Goal: Task Accomplishment & Management: Use online tool/utility

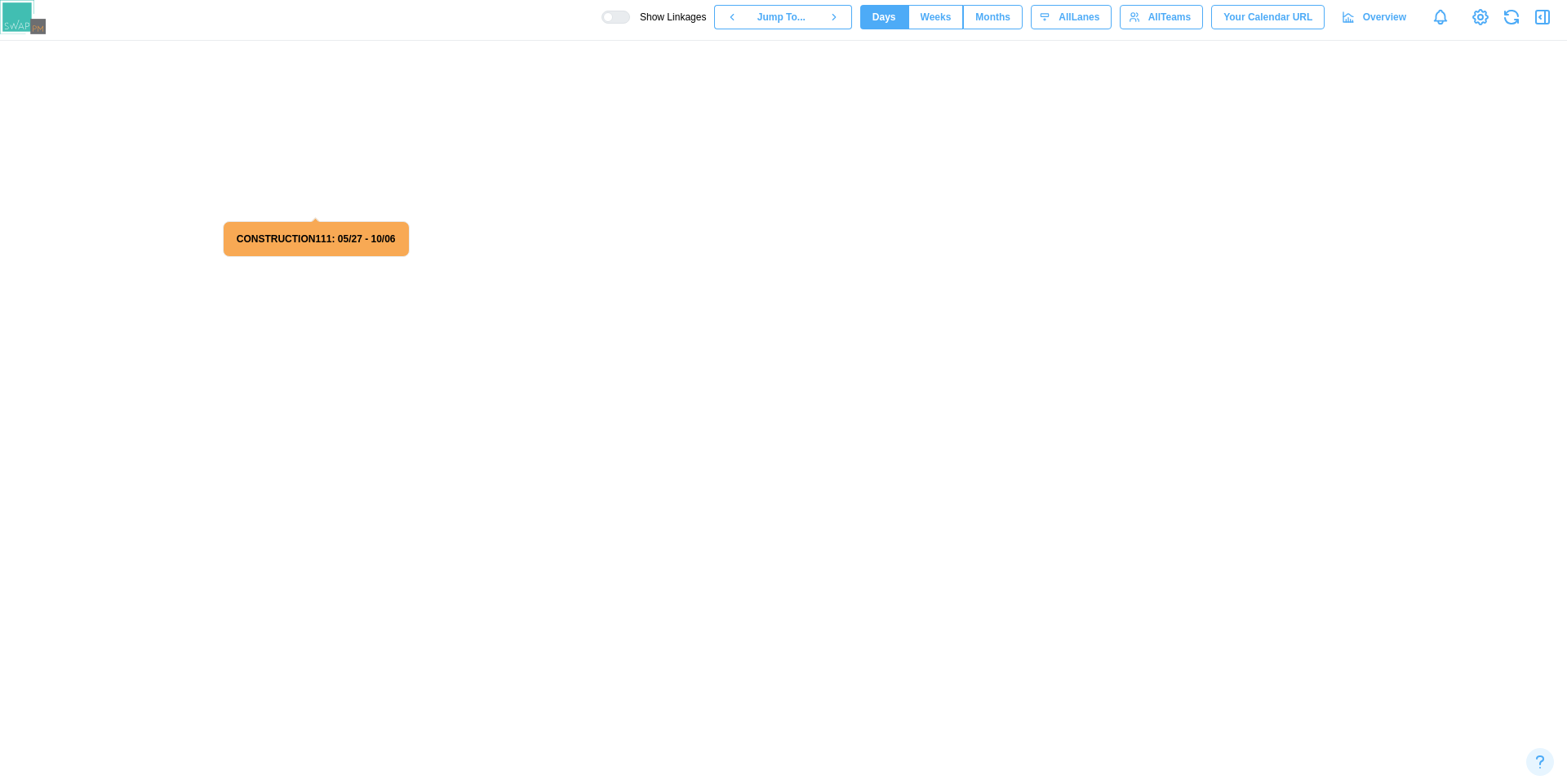
scroll to position [0, 67728]
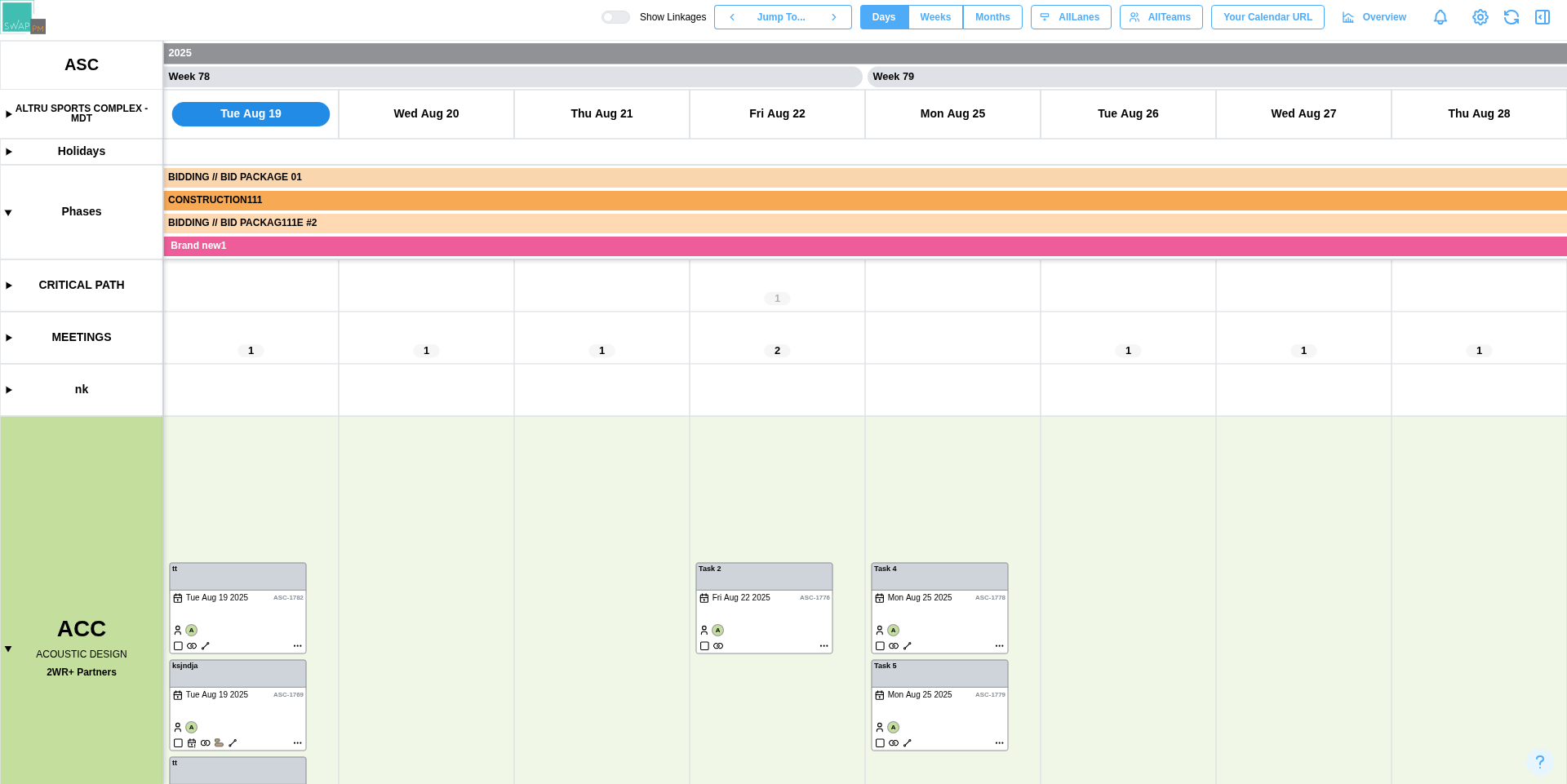
click at [990, 12] on span "Months" at bounding box center [992, 17] width 35 height 23
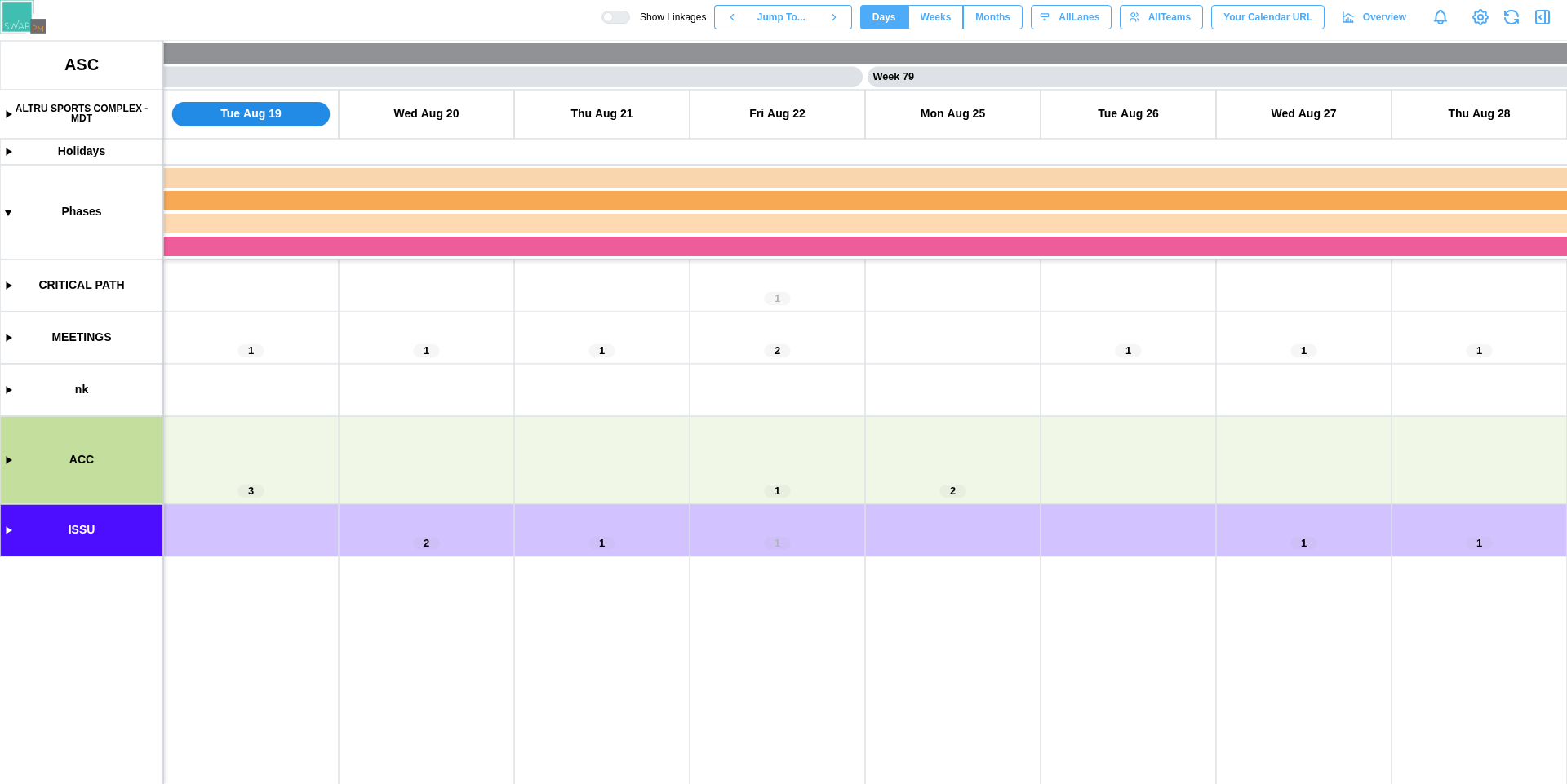
scroll to position [0, 67728]
click at [9, 458] on canvas at bounding box center [784, 412] width 1567 height 744
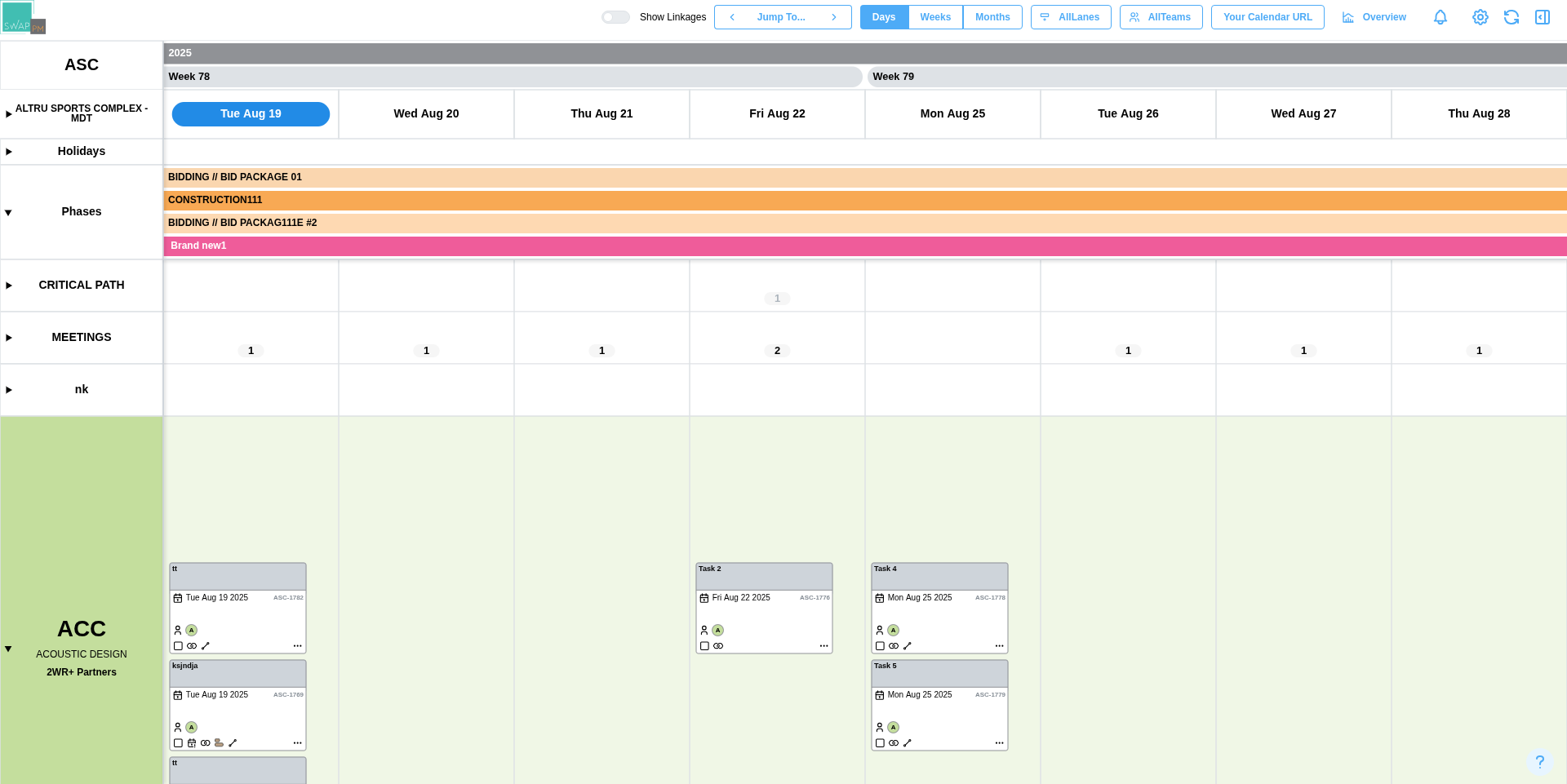
click at [10, 652] on canvas at bounding box center [784, 412] width 1567 height 744
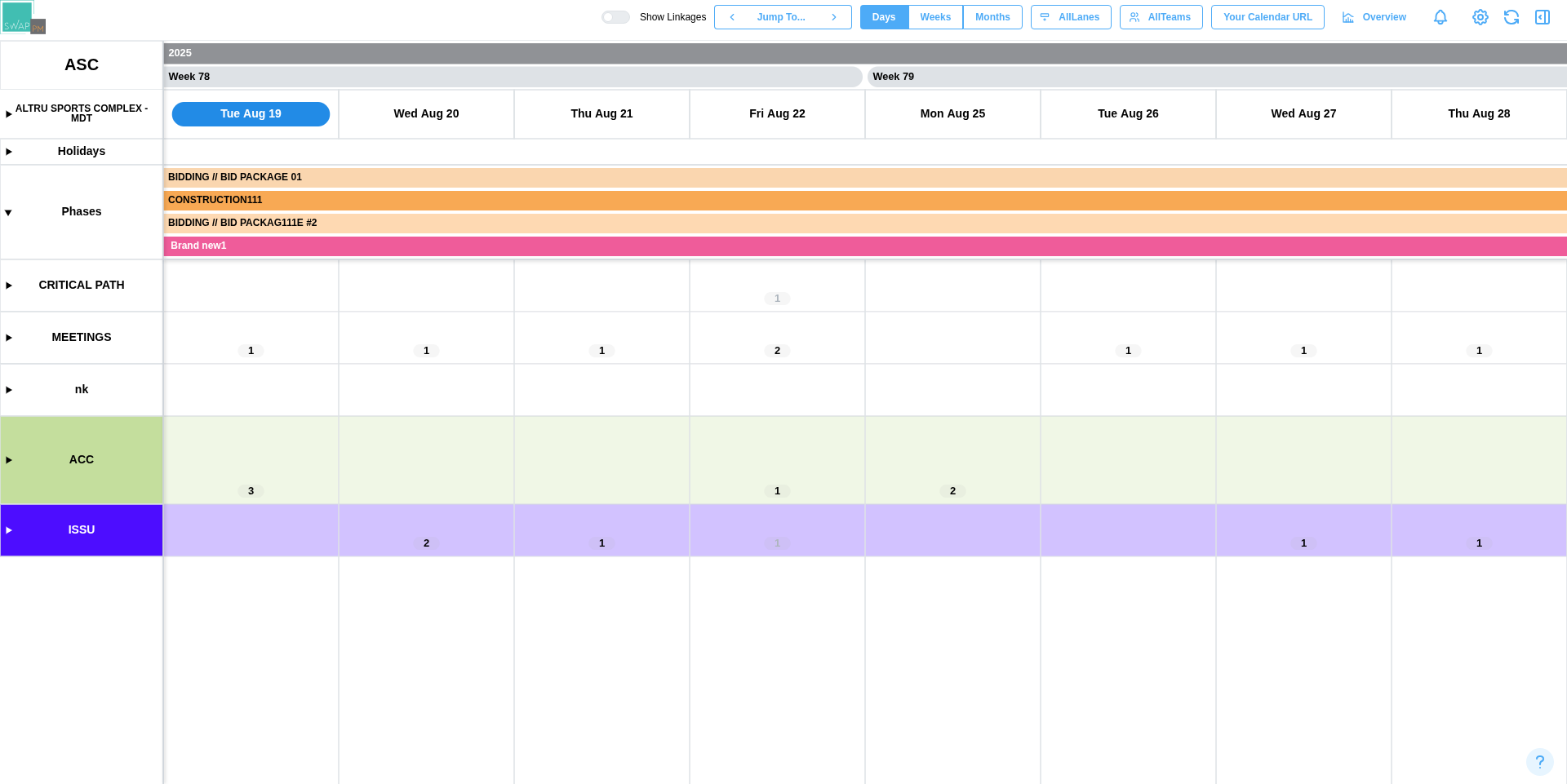
click at [10, 532] on canvas at bounding box center [784, 412] width 1567 height 744
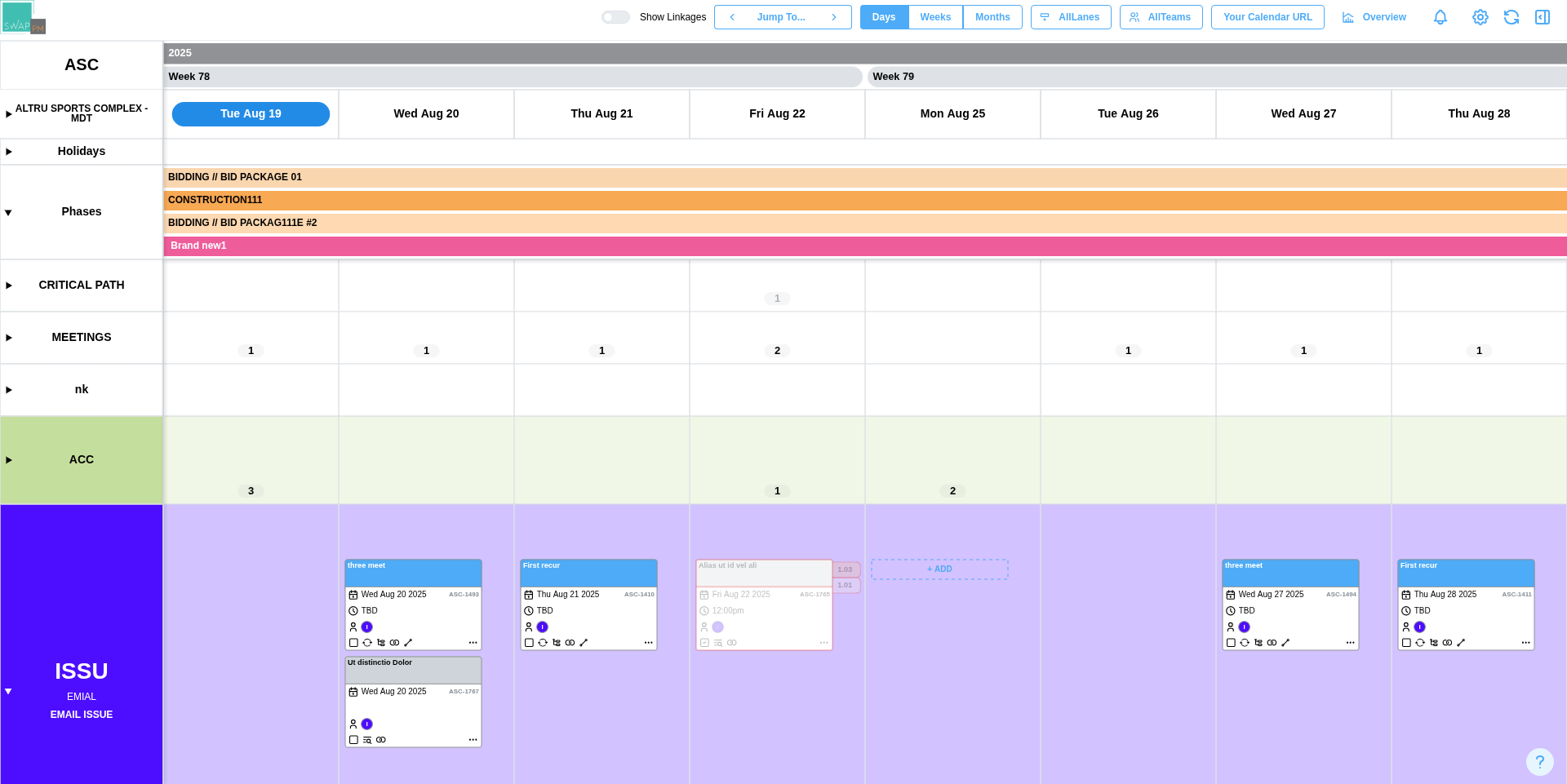
click at [952, 565] on canvas at bounding box center [784, 412] width 1567 height 744
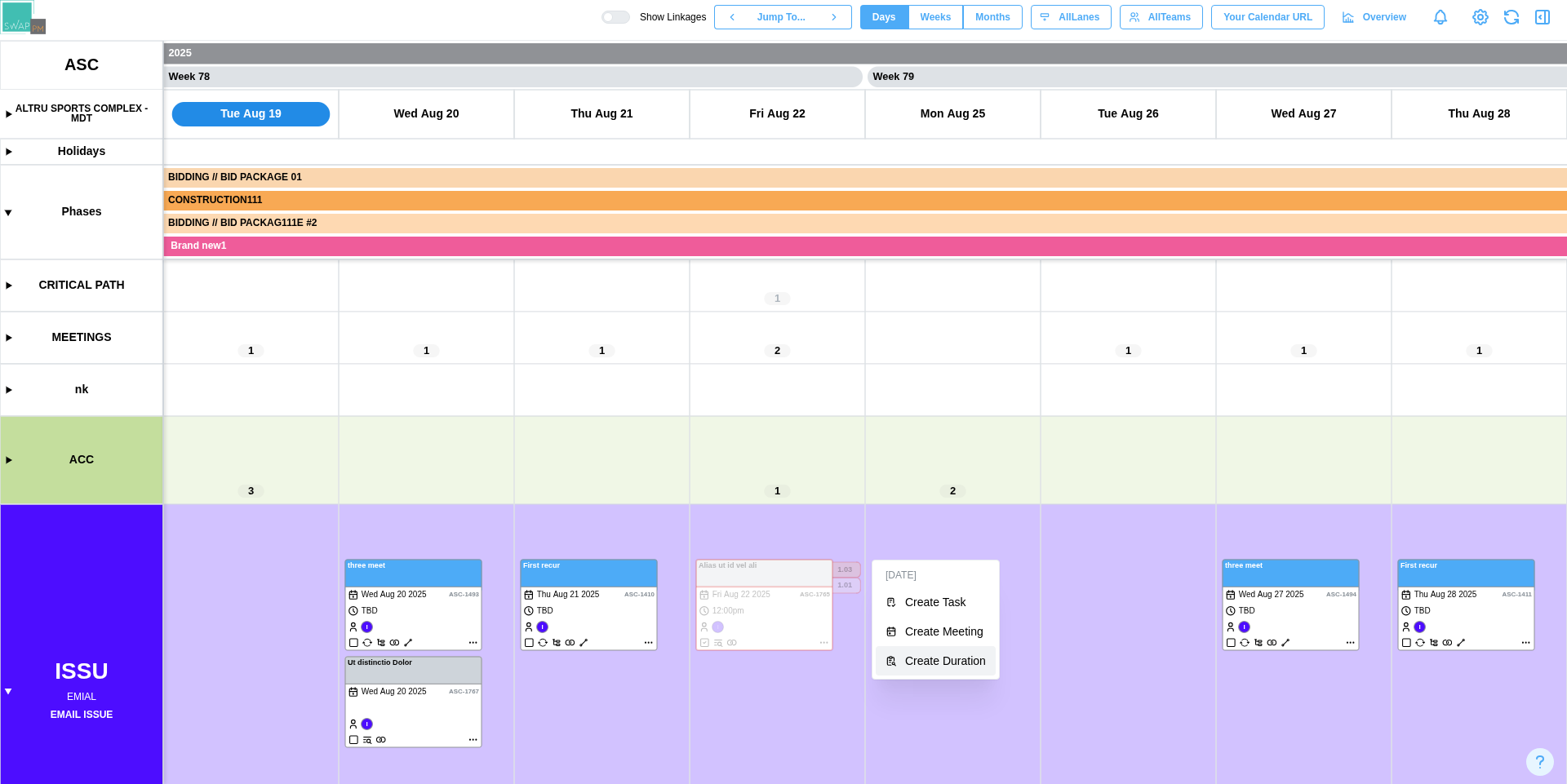
click at [950, 664] on div "Create Duration" at bounding box center [946, 660] width 81 height 13
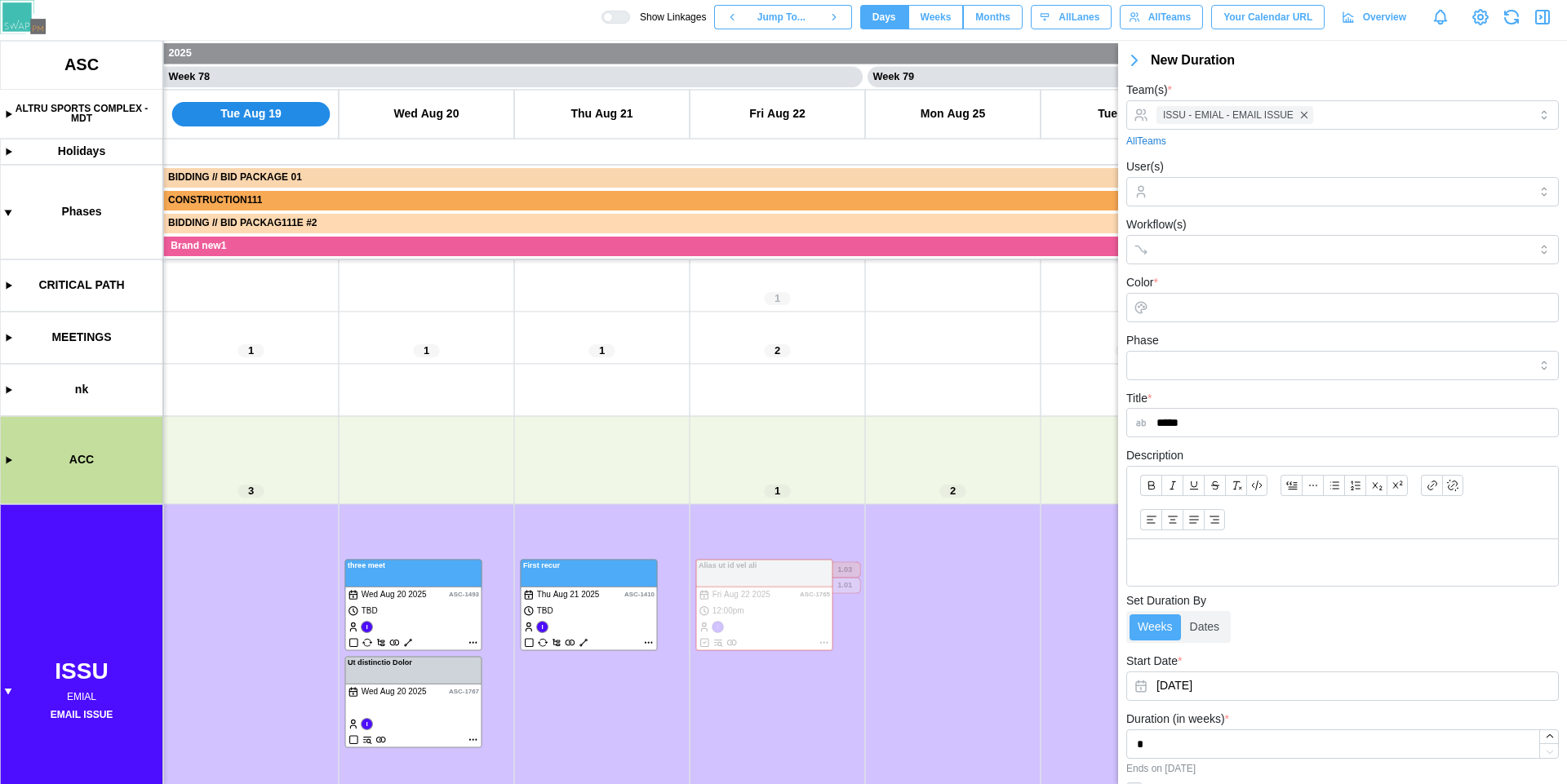
type input "*****"
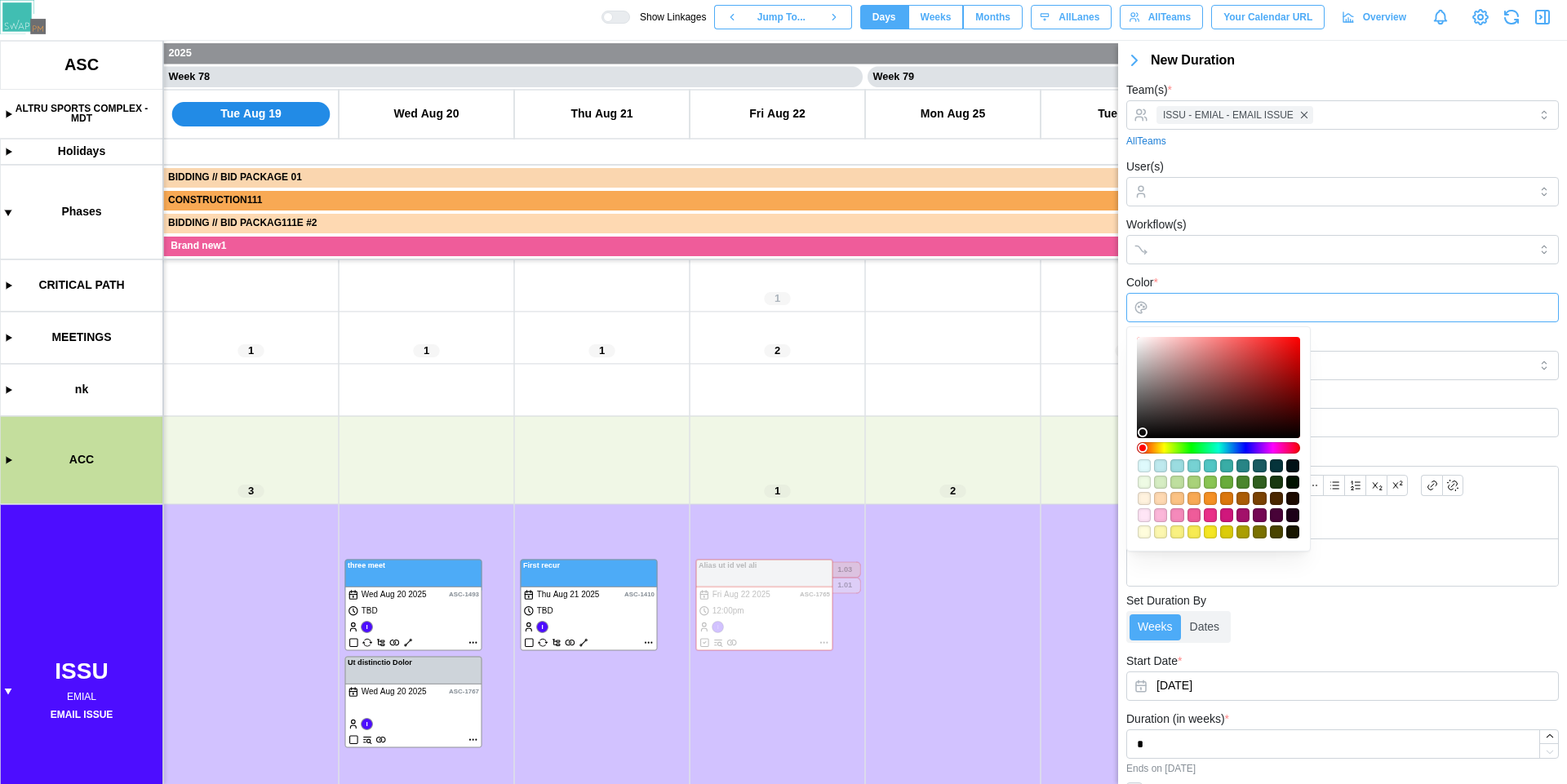
click at [1245, 318] on input "Color *" at bounding box center [1343, 308] width 433 height 29
click at [1295, 381] on div at bounding box center [1219, 388] width 152 height 90
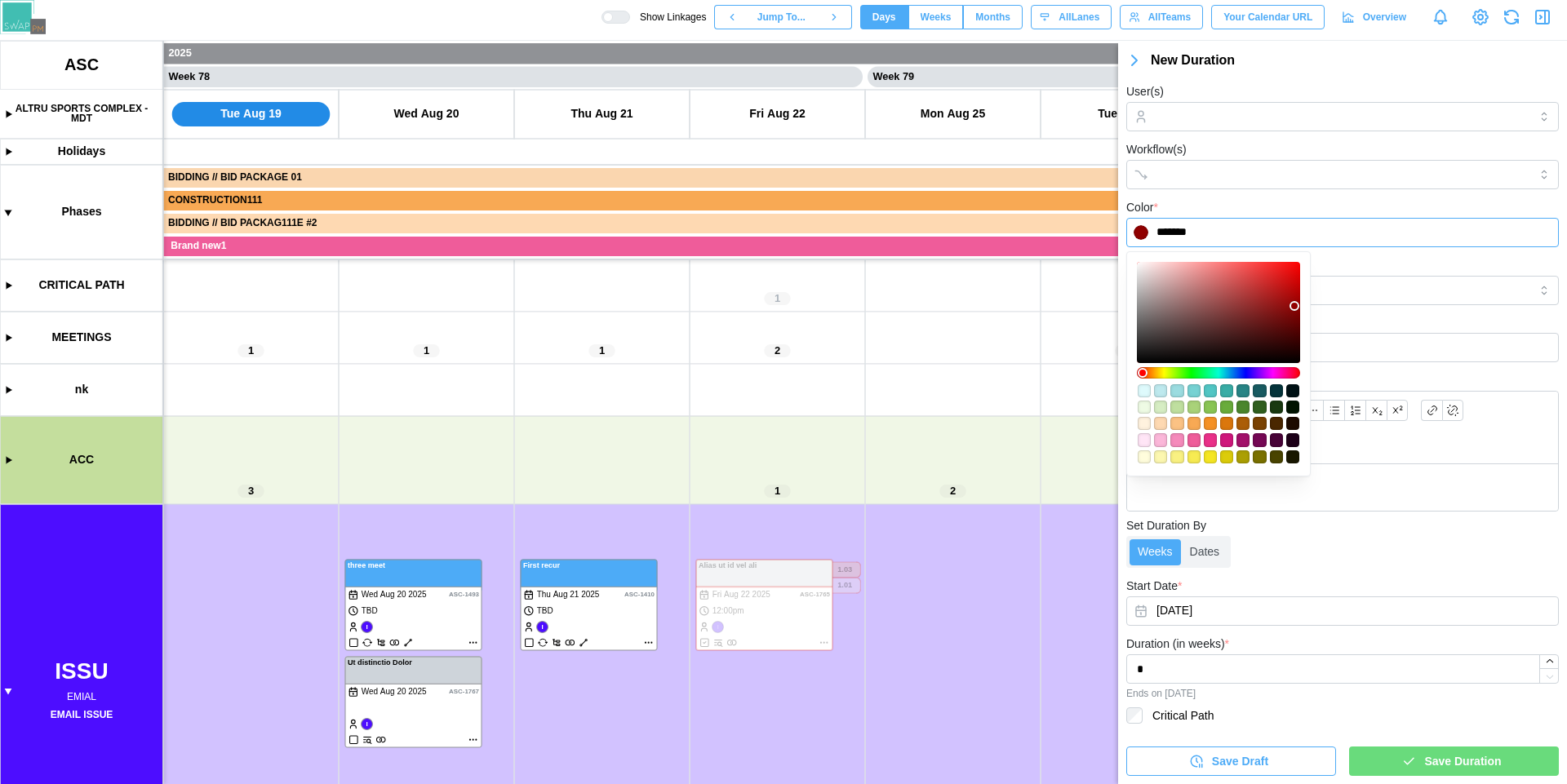
type input "*******"
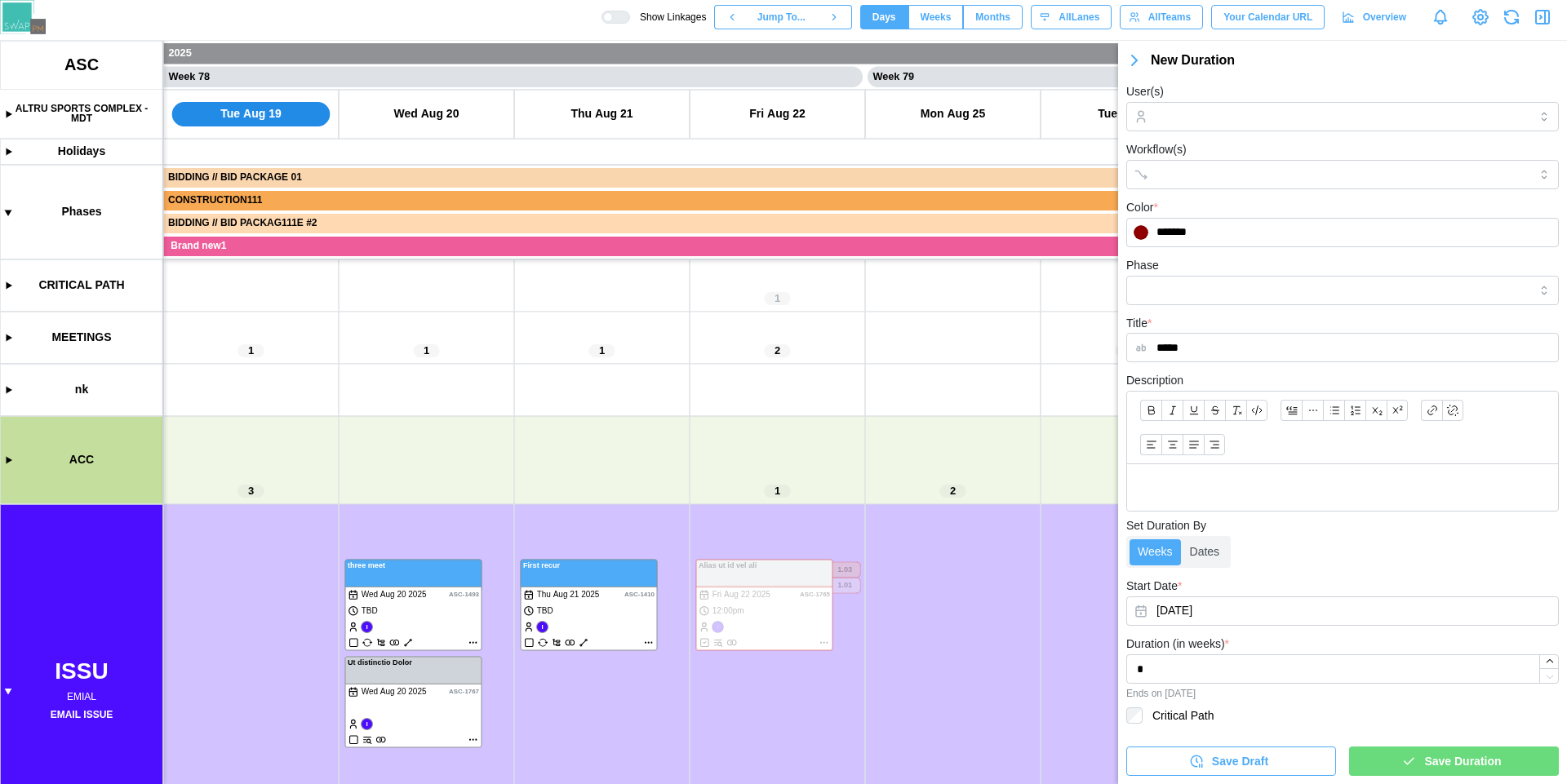
click at [1455, 769] on span "Save Duration" at bounding box center [1462, 761] width 77 height 28
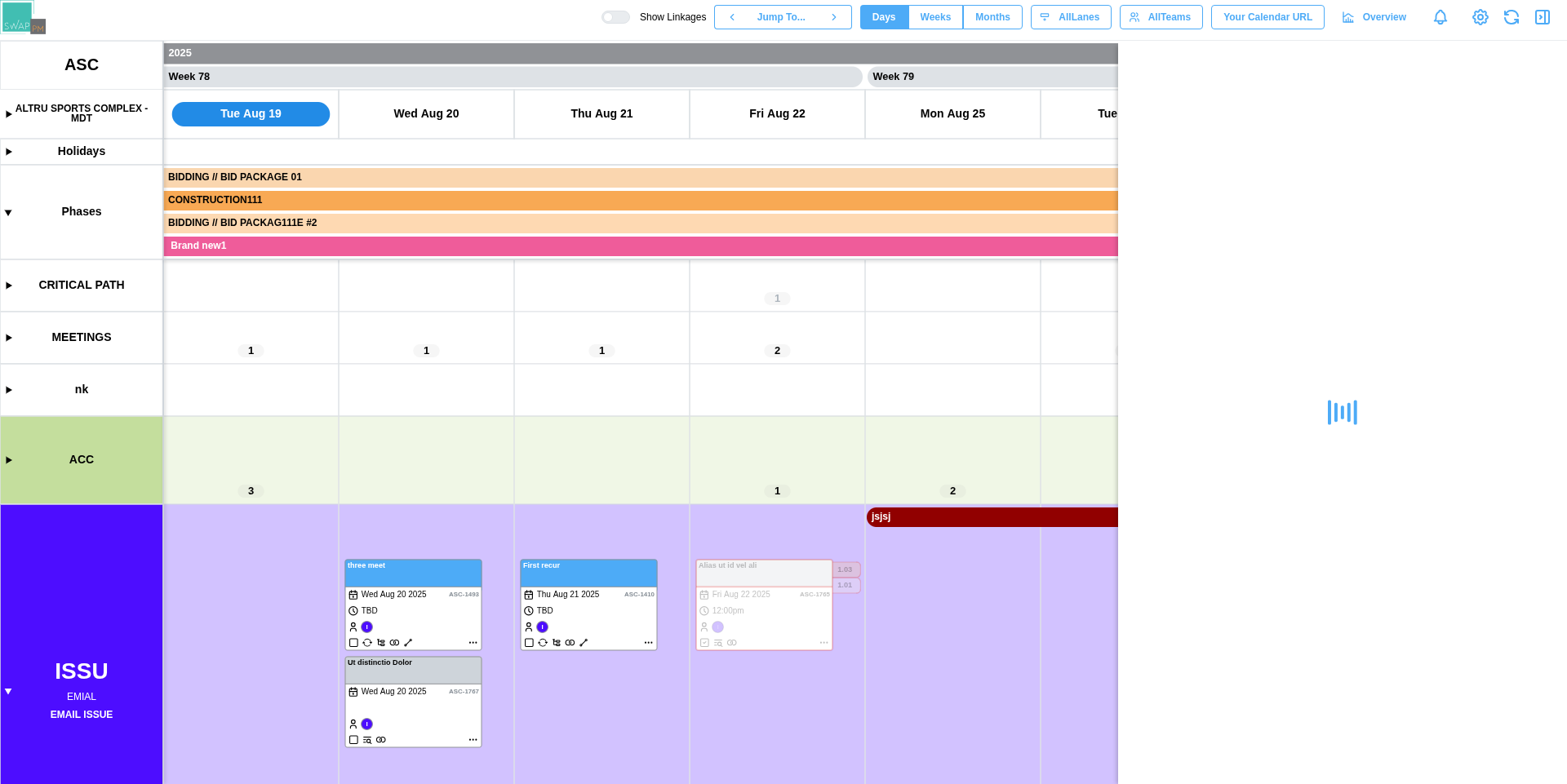
scroll to position [0, 0]
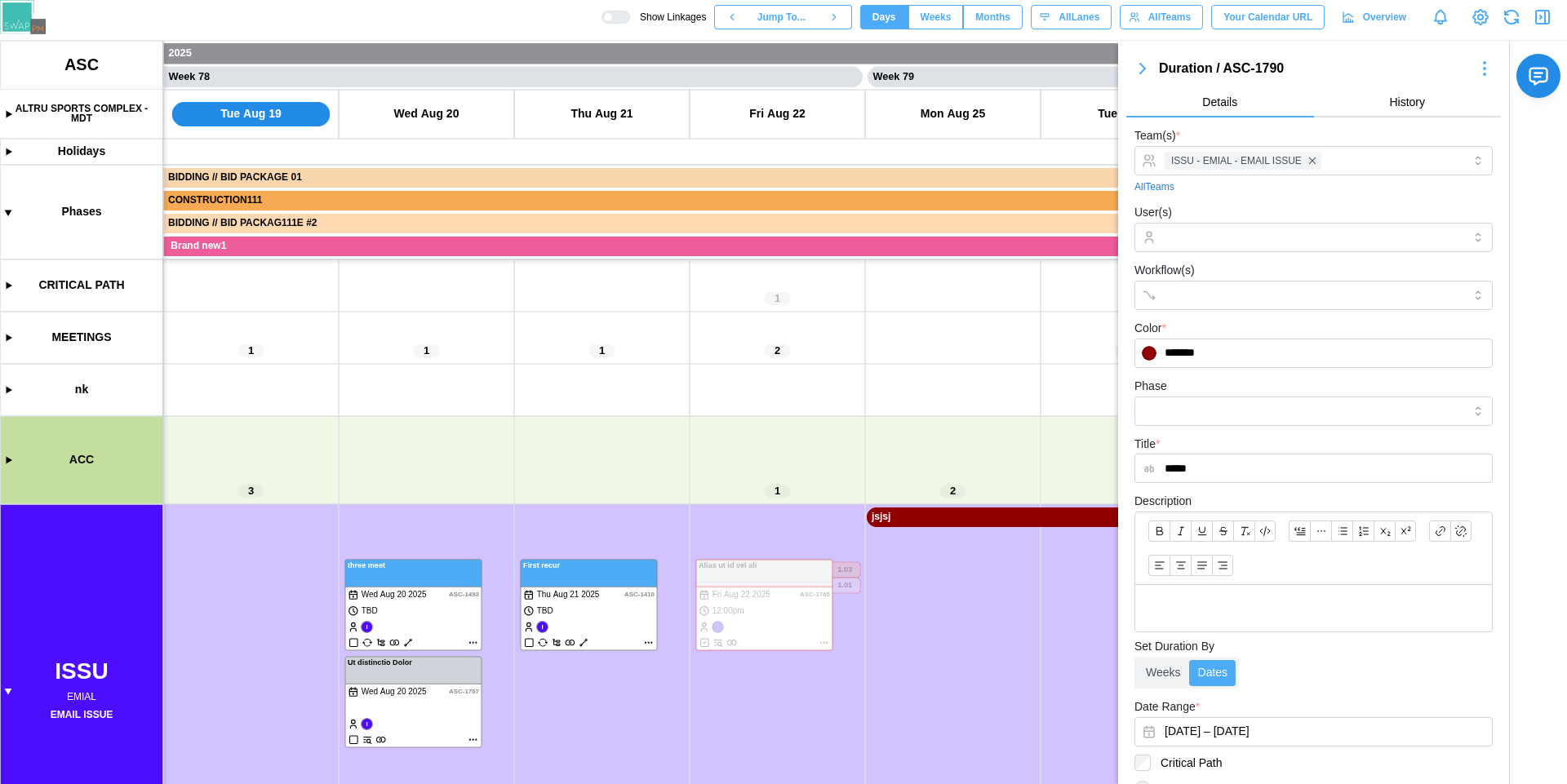
click at [1542, 16] on icon "button" at bounding box center [1542, 17] width 20 height 20
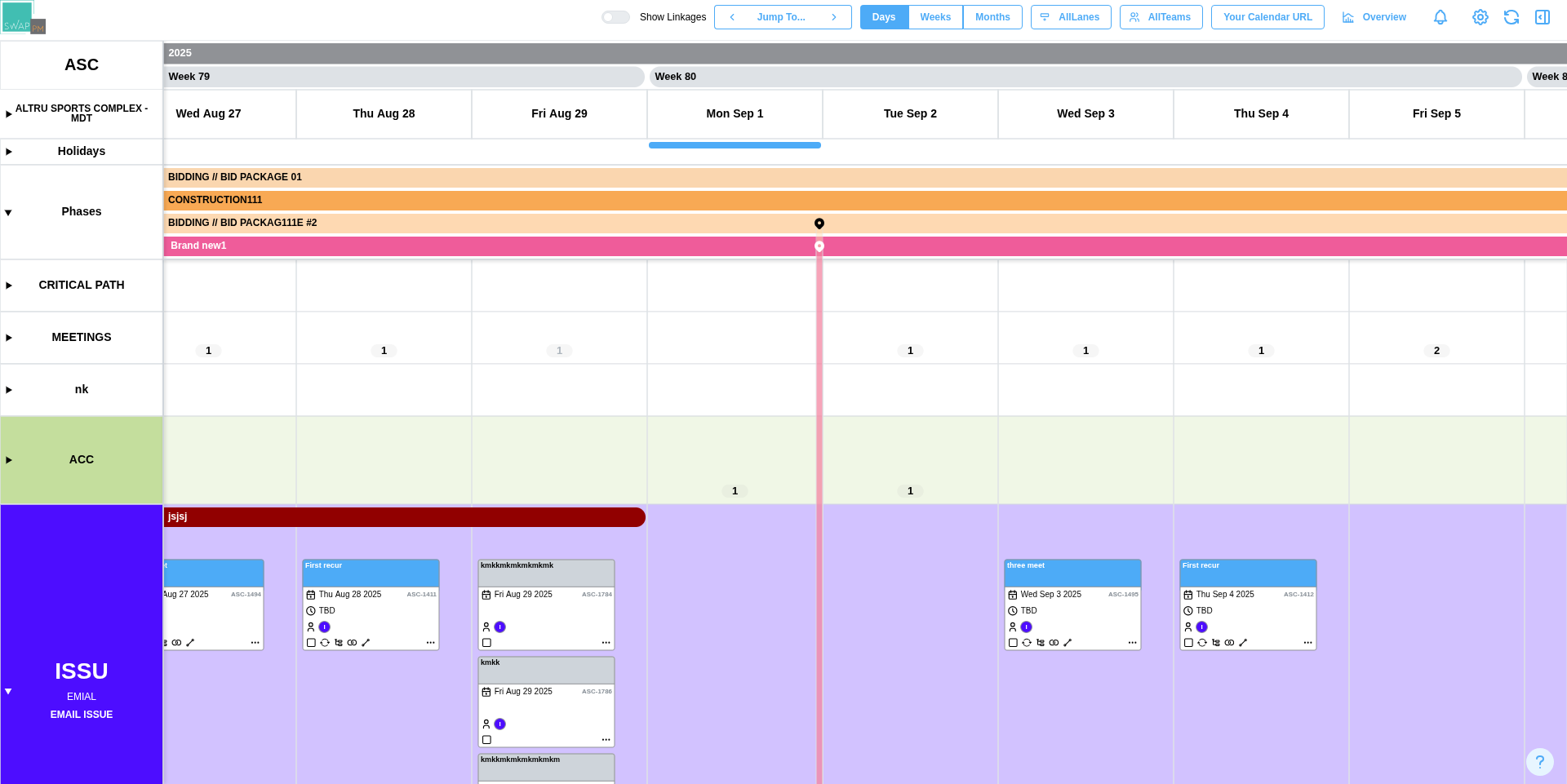
scroll to position [0, 67890]
